Goal: Task Accomplishment & Management: Manage account settings

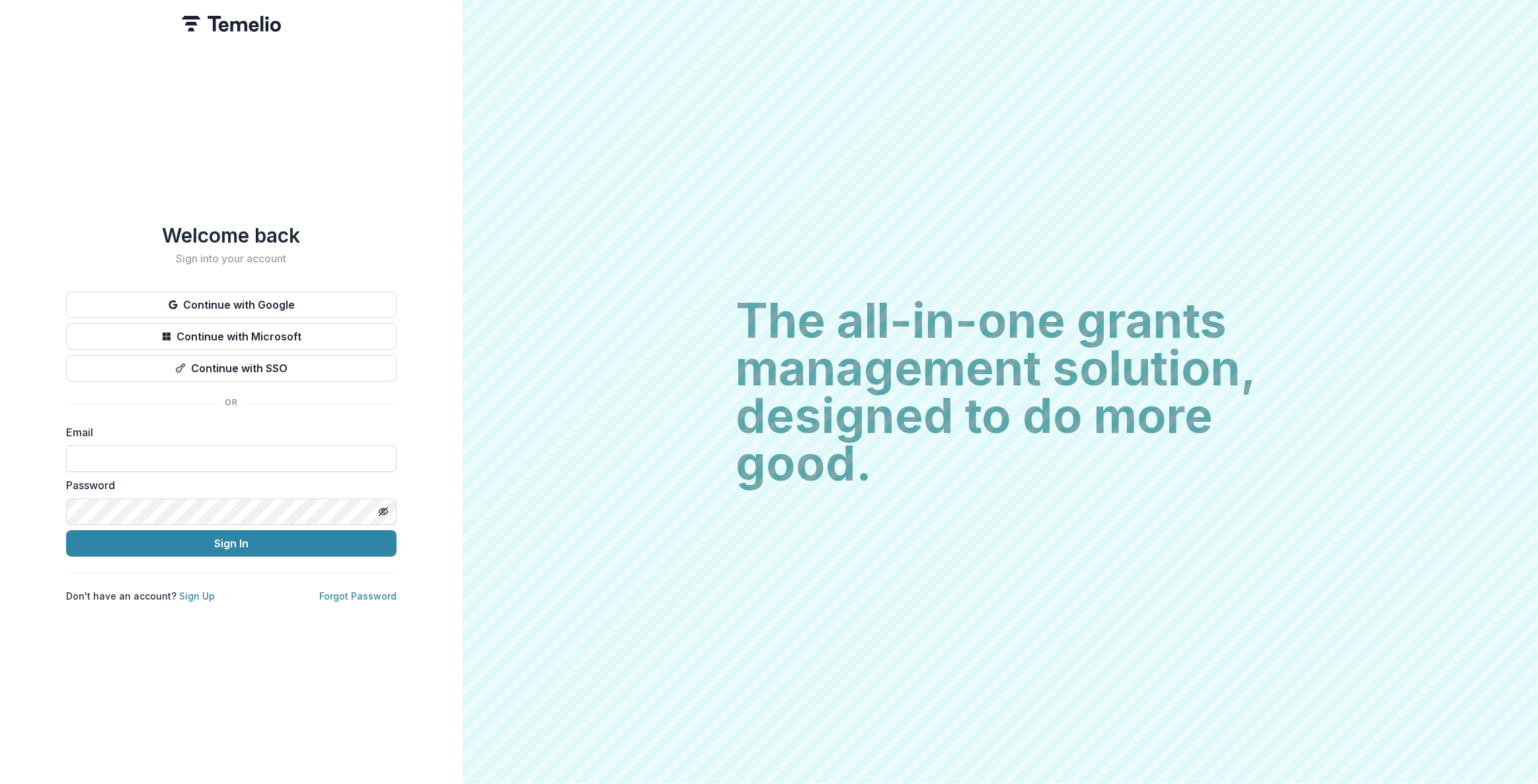
click at [178, 463] on form "Email Password Sign In" at bounding box center [231, 490] width 330 height 132
click at [192, 446] on input at bounding box center [231, 459] width 330 height 26
click at [0, 783] on com-1password-button at bounding box center [0, 784] width 0 height 0
type input "**********"
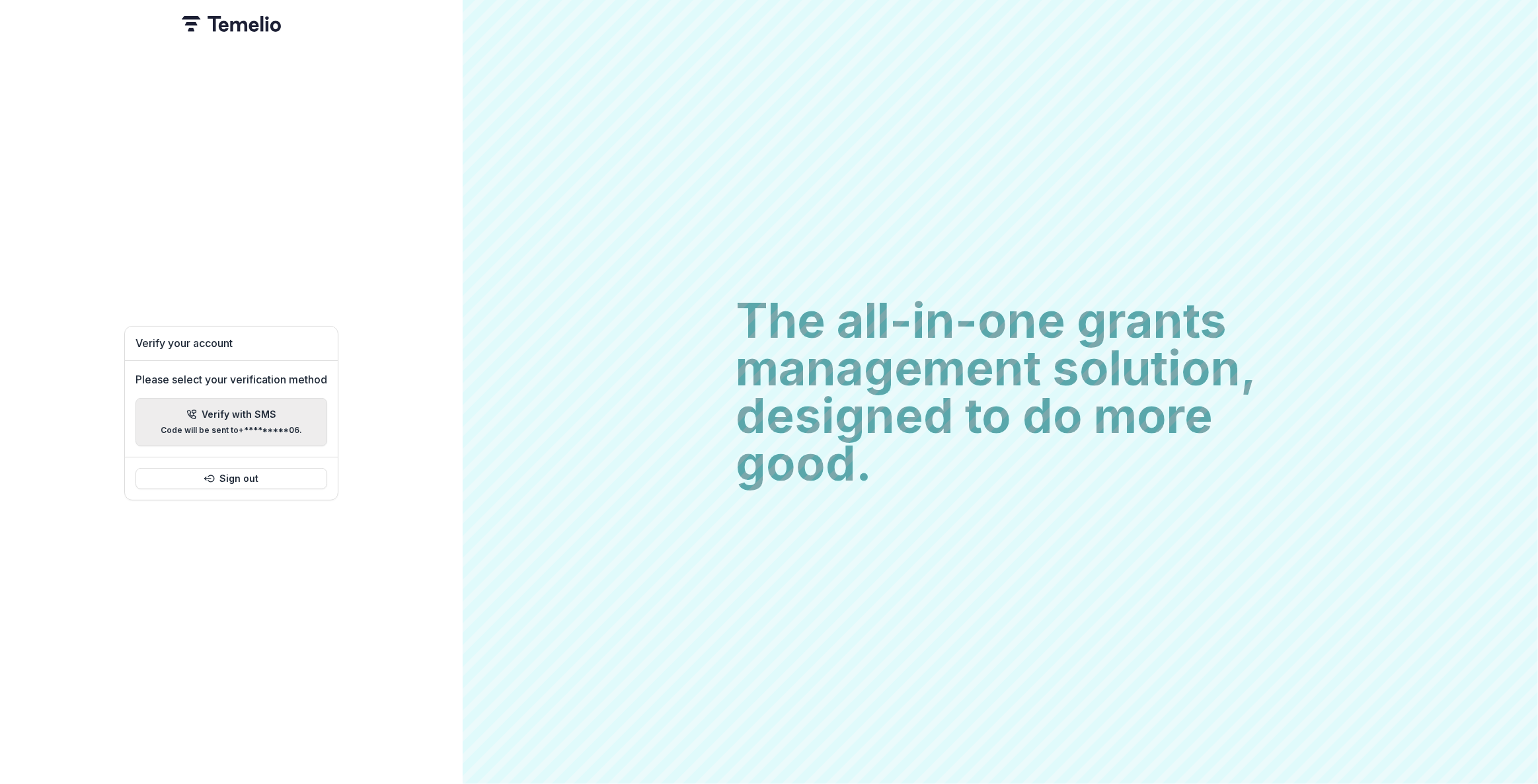
click at [231, 415] on div "Verify with SMS Code will be sent to +*********06 ." at bounding box center [231, 422] width 141 height 26
click at [130, 404] on input "Please enter your pin code" at bounding box center [135, 407] width 26 height 26
type input "*"
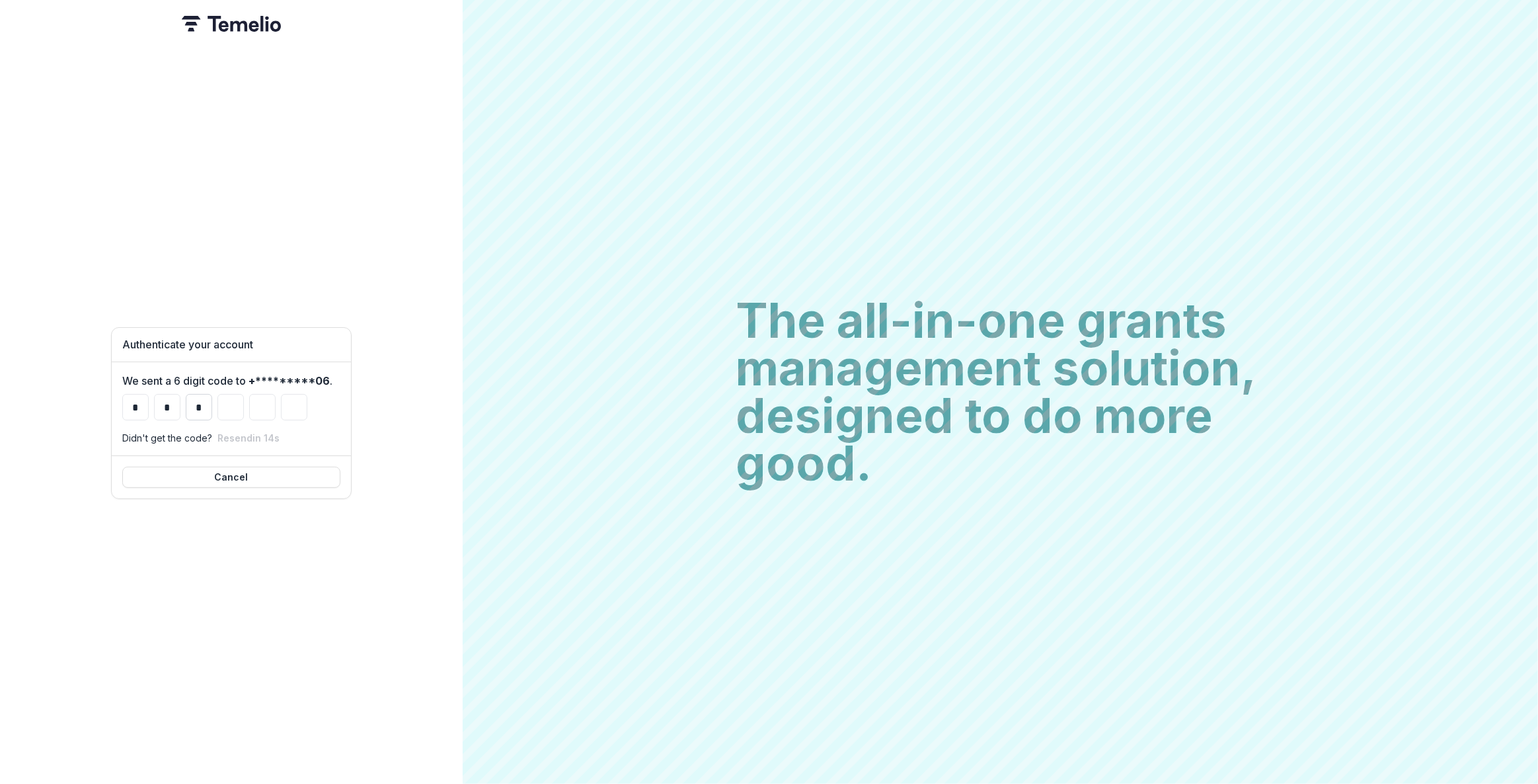
type input "*"
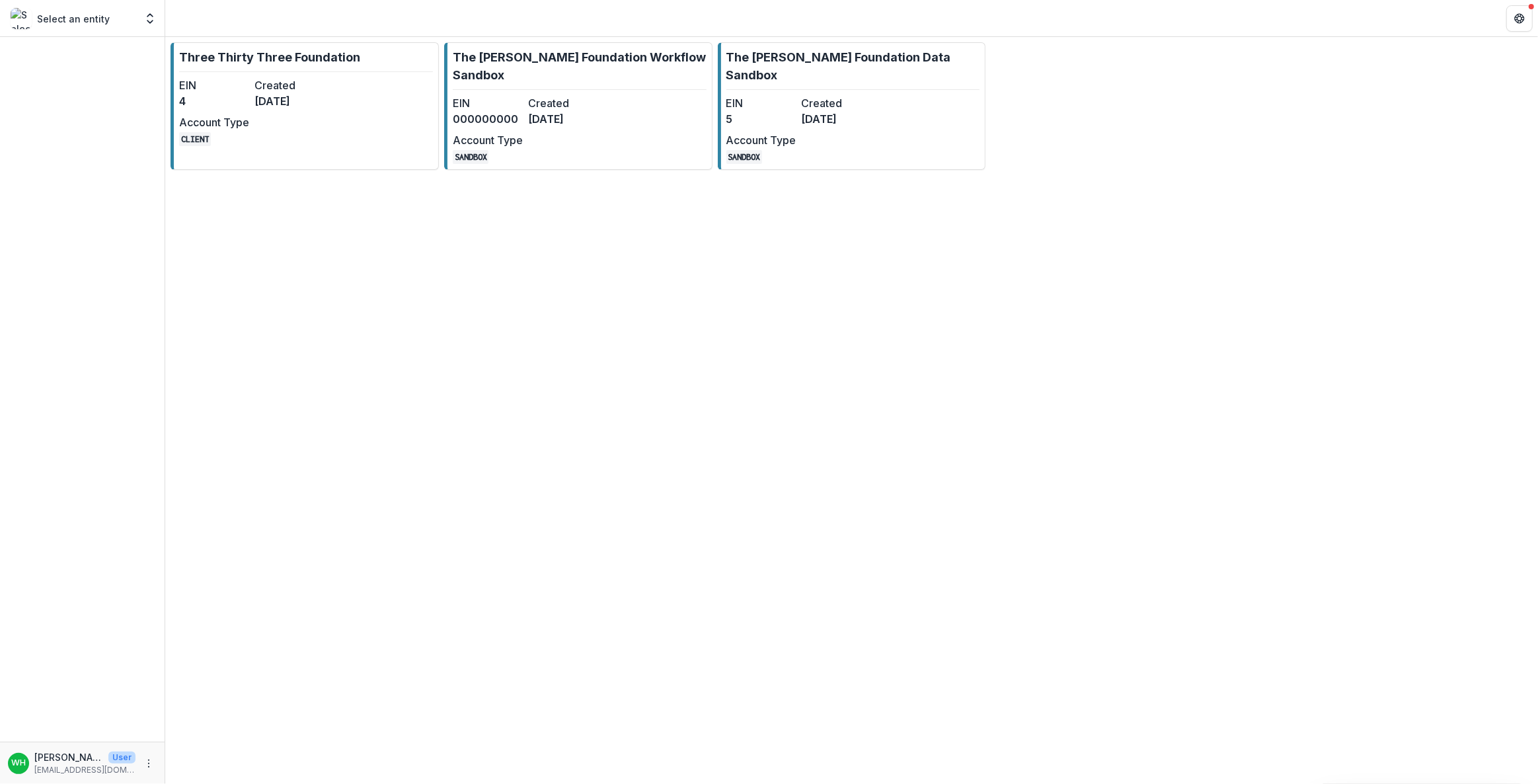
drag, startPoint x: 1126, startPoint y: 204, endPoint x: 1079, endPoint y: 198, distance: 47.4
click at [1124, 203] on div "Three Thirty Three Foundation EIN 4 Created [DATE] Account Type CLIENT The [PER…" at bounding box center [851, 410] width 1373 height 747
click at [1146, 215] on div "Three Thirty Three Foundation EIN 4 Created [DATE] Account Type CLIENT The [PER…" at bounding box center [851, 410] width 1373 height 747
click at [287, 74] on link "Three Thirty Three Foundation EIN 4 Created [DATE] Account Type CLIENT" at bounding box center [305, 106] width 268 height 128
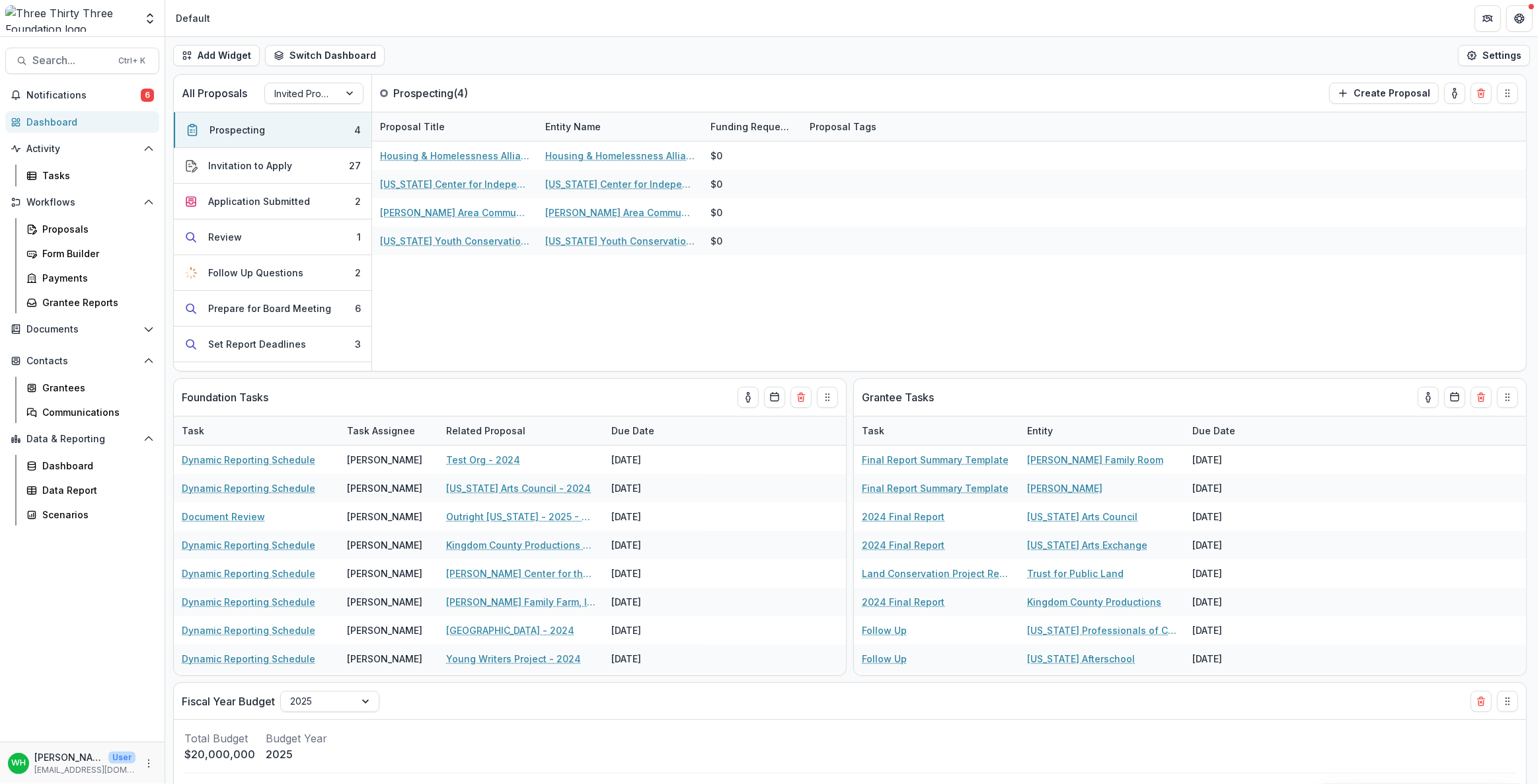
click at [667, 42] on div "Add Widget Switch Dashboard Default New Dashboard Settings" at bounding box center [851, 55] width 1373 height 37
click at [118, 27] on div at bounding box center [70, 18] width 130 height 26
click at [151, 17] on icon "Open entity switcher" at bounding box center [150, 18] width 13 height 13
click at [116, 153] on div "The [PERSON_NAME] Foundation Data Sandbox" at bounding box center [88, 146] width 154 height 16
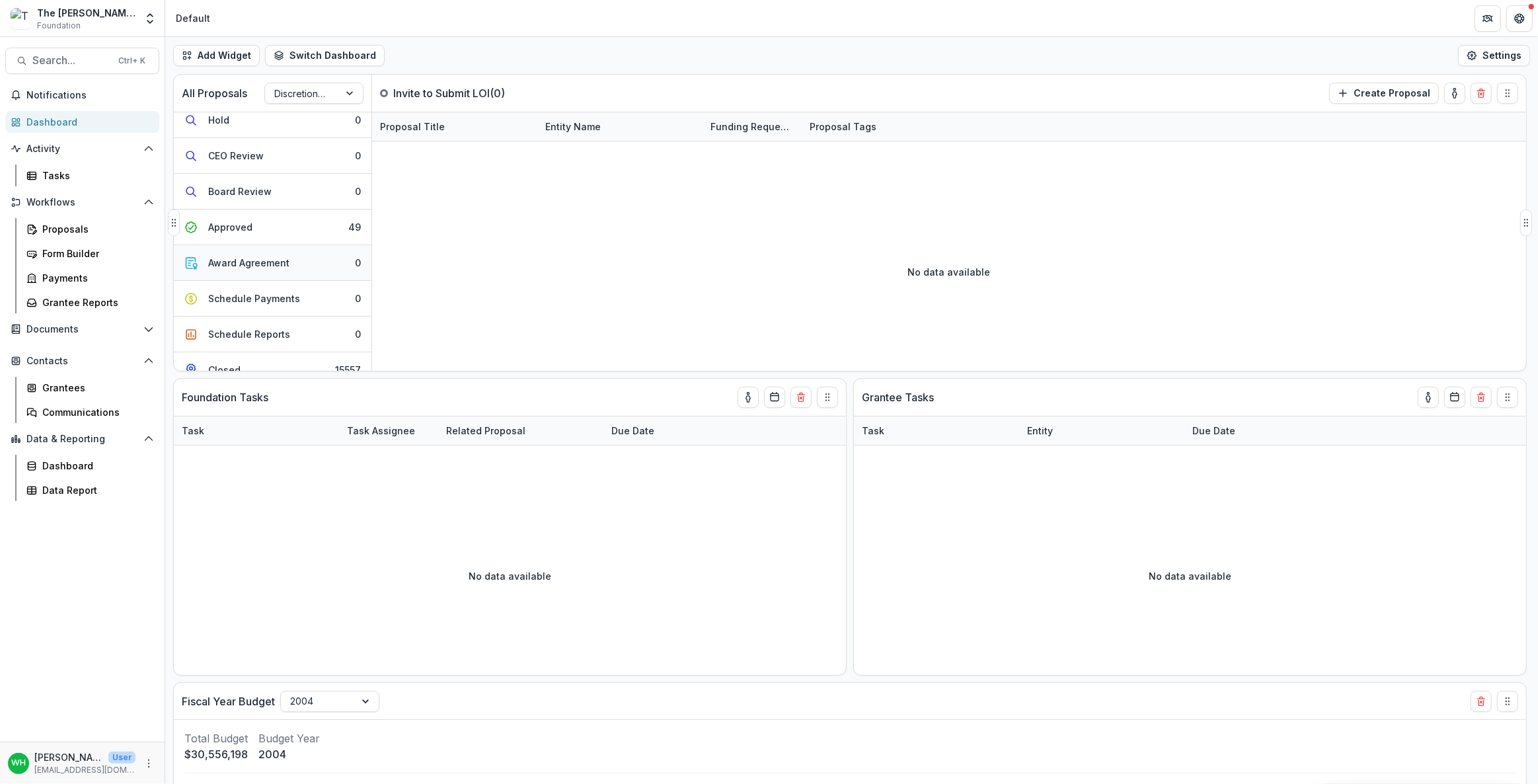
scroll to position [347, 0]
click at [306, 210] on button "Approved 49" at bounding box center [272, 211] width 197 height 35
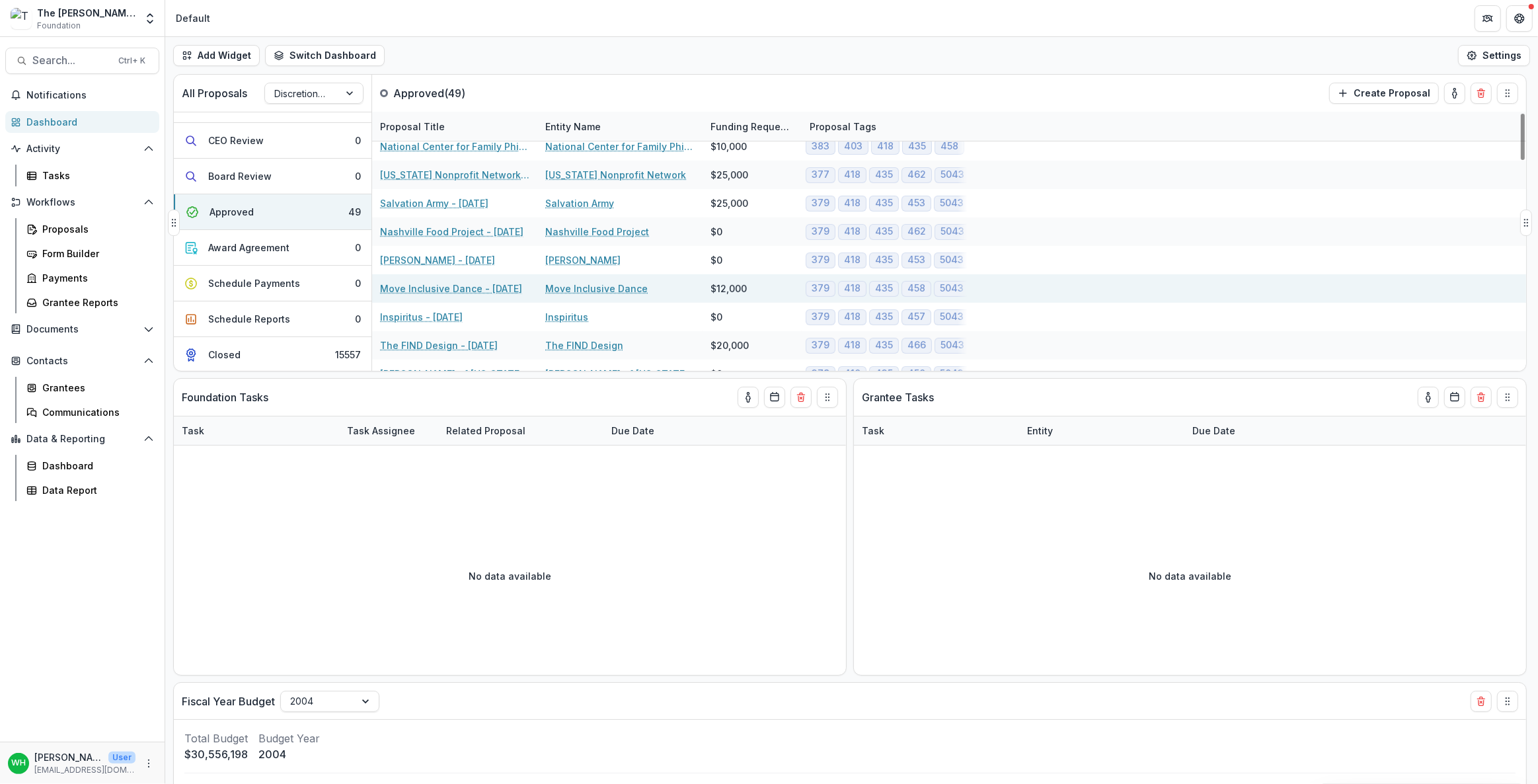
scroll to position [360, 0]
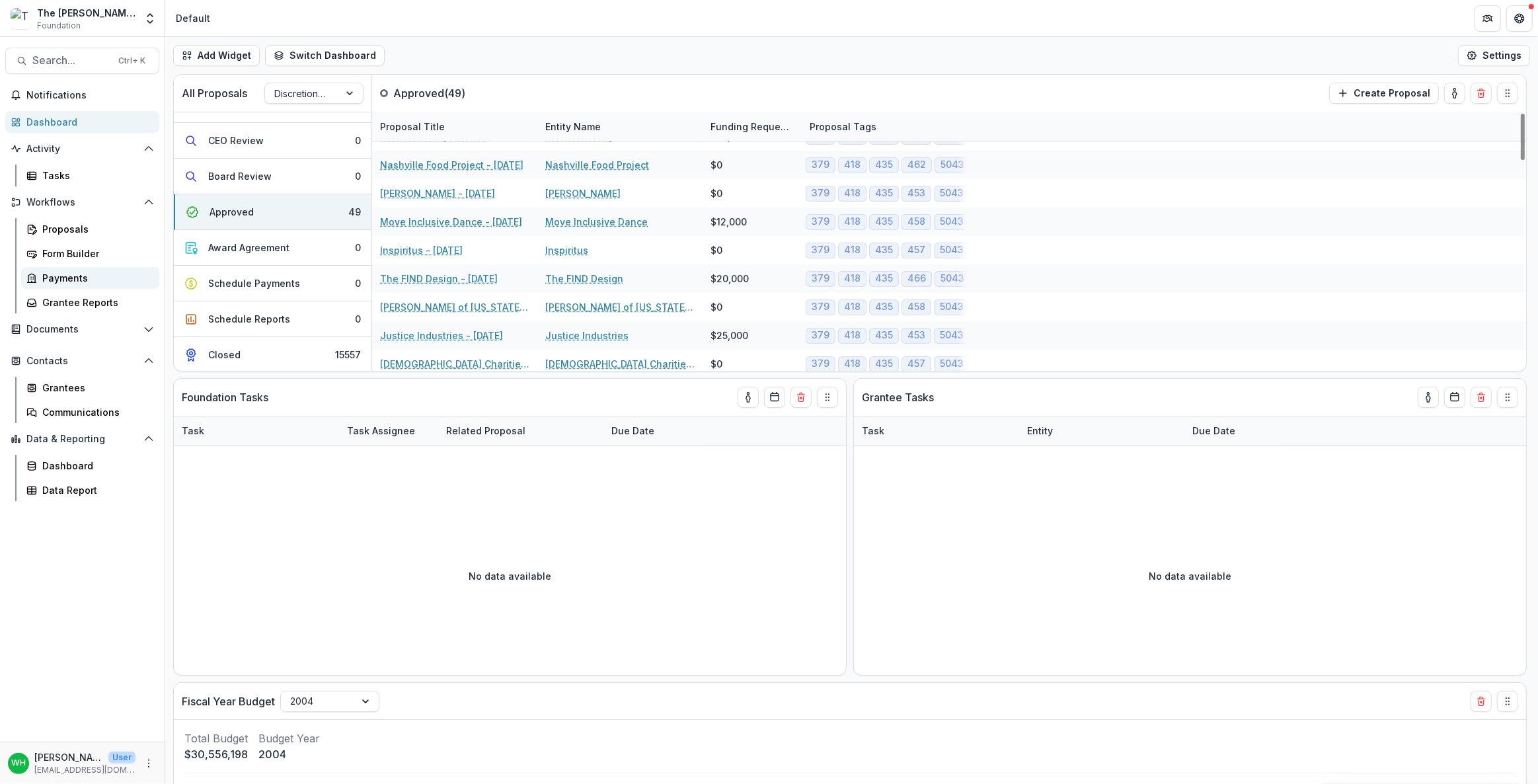
click at [64, 278] on div "Payments" at bounding box center [95, 277] width 106 height 14
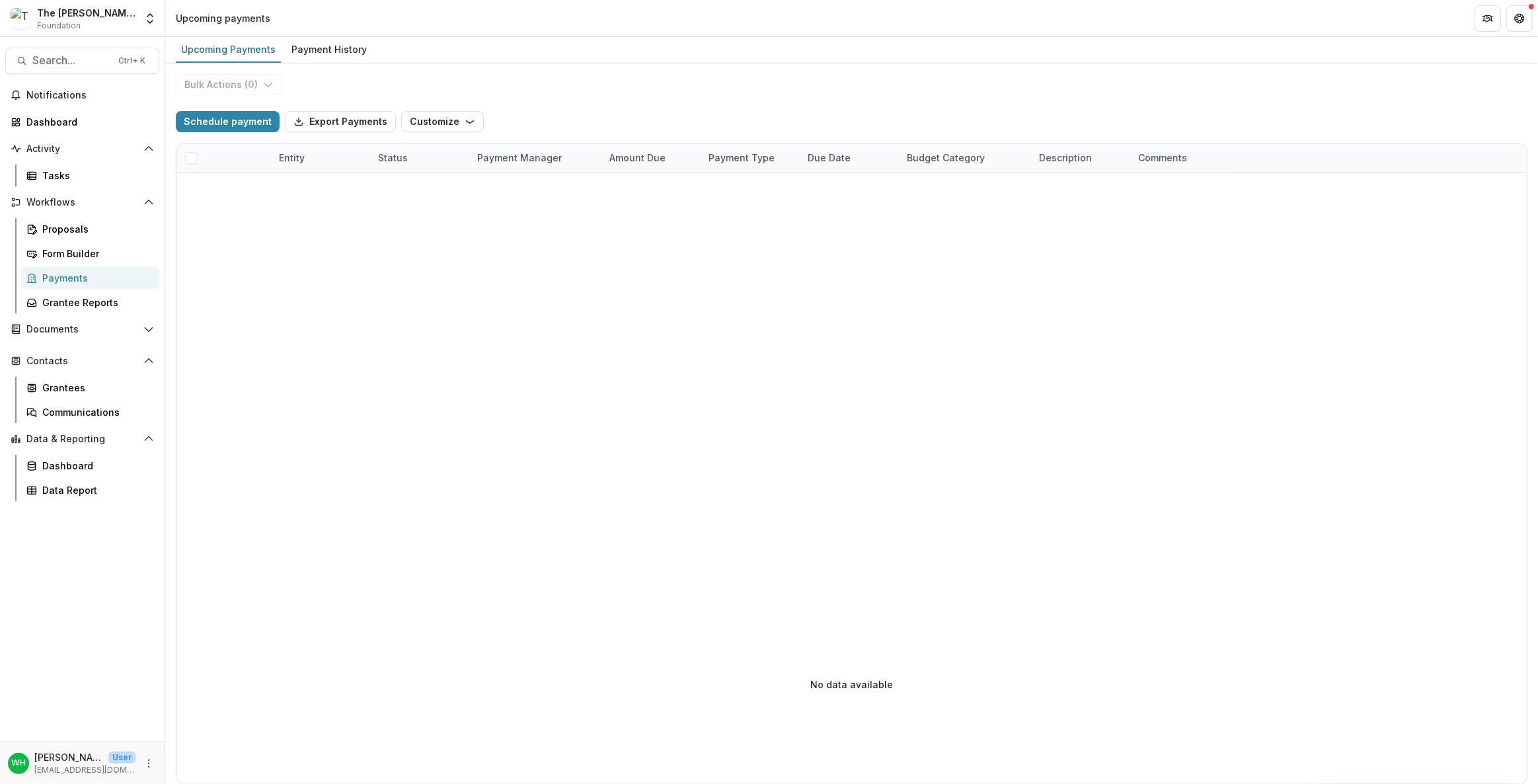
click at [761, 168] on div "Payment Type" at bounding box center [750, 158] width 99 height 28
click at [722, 72] on div "Bulk Actions ( 0 ) Schedule payment Export Payments Customize New Custom Field …" at bounding box center [851, 423] width 1373 height 720
click at [308, 46] on div "Payment History" at bounding box center [329, 49] width 86 height 19
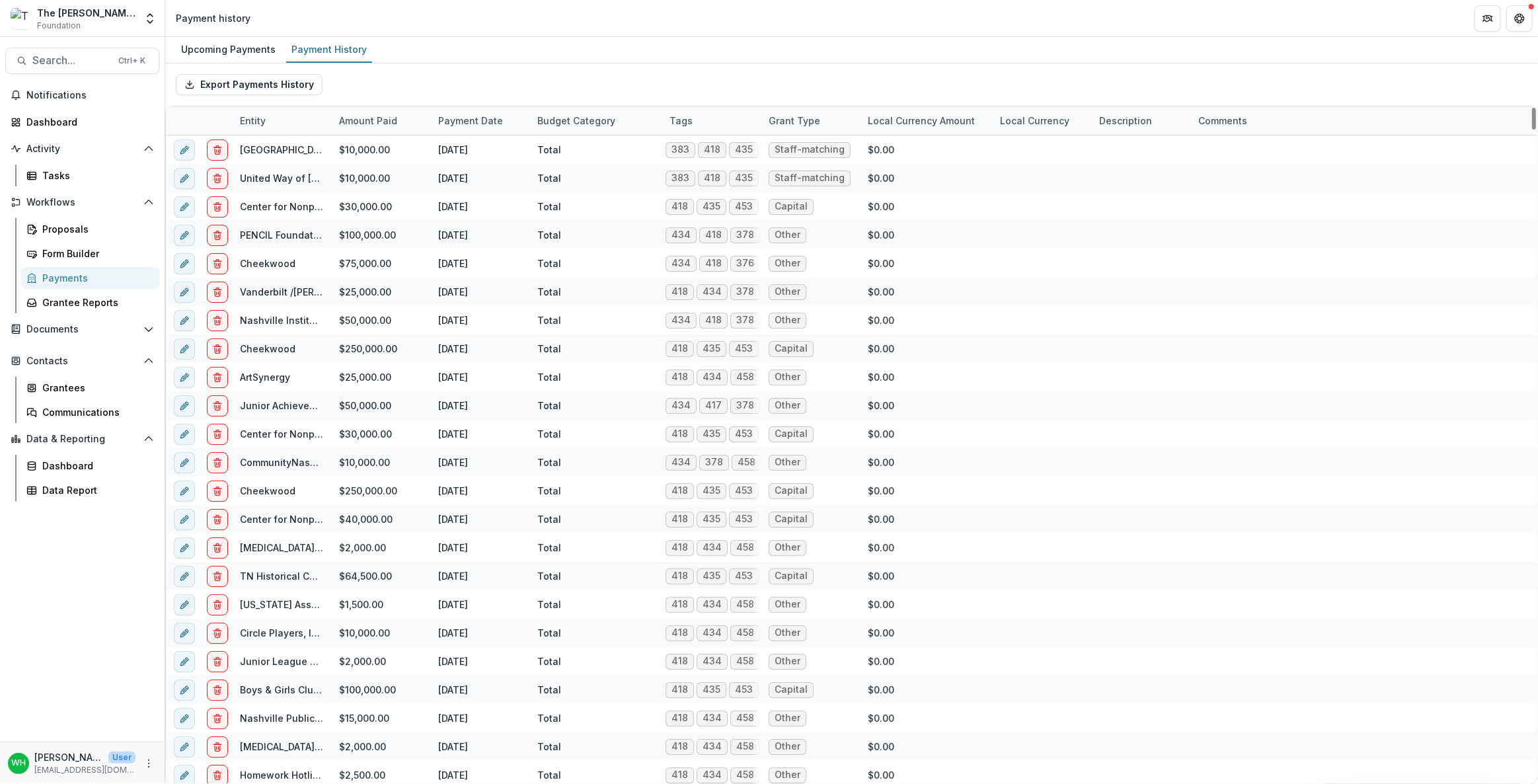
click at [460, 123] on div "Payment Date" at bounding box center [471, 120] width 81 height 14
click at [499, 204] on span "Sort Descending" at bounding box center [495, 201] width 77 height 12
click at [542, 83] on div "Export Payments History" at bounding box center [851, 84] width 1373 height 42
